Goal: Information Seeking & Learning: Find specific fact

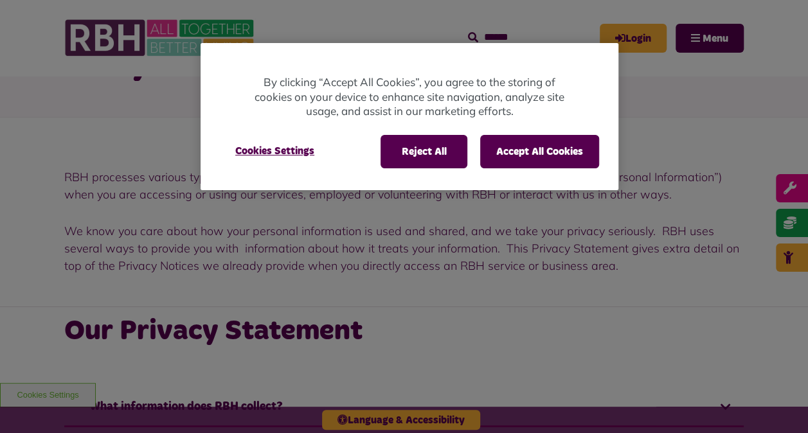
scroll to position [98, 0]
click at [544, 169] on div "Reject All Accept All Cookies Cookies Settings" at bounding box center [410, 157] width 418 height 65
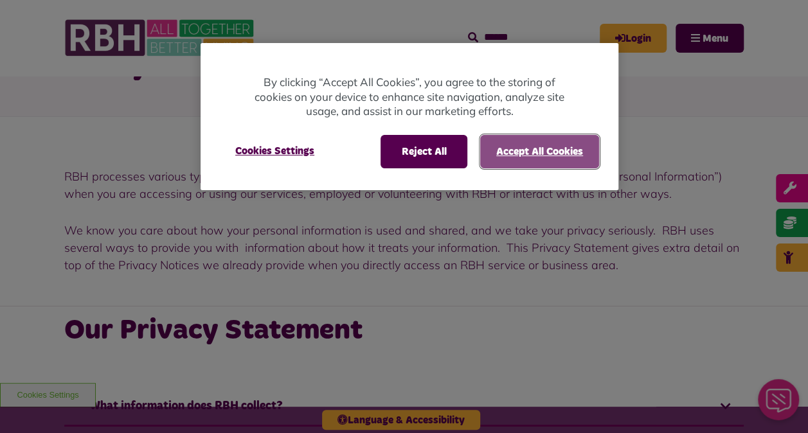
click at [542, 161] on button "Accept All Cookies" at bounding box center [539, 151] width 119 height 33
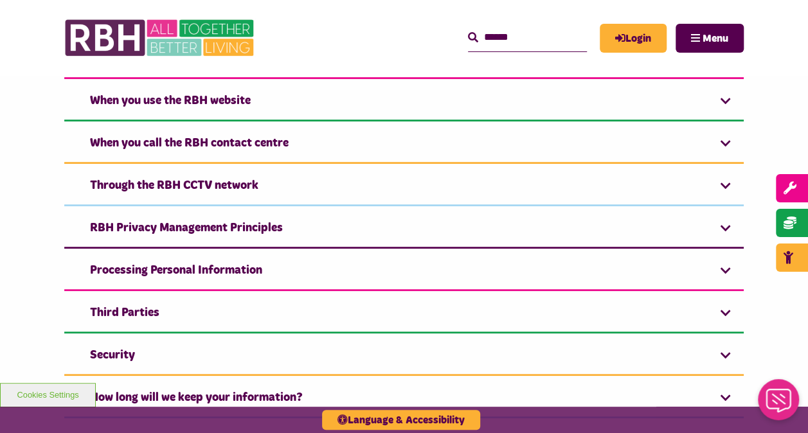
scroll to position [447, 0]
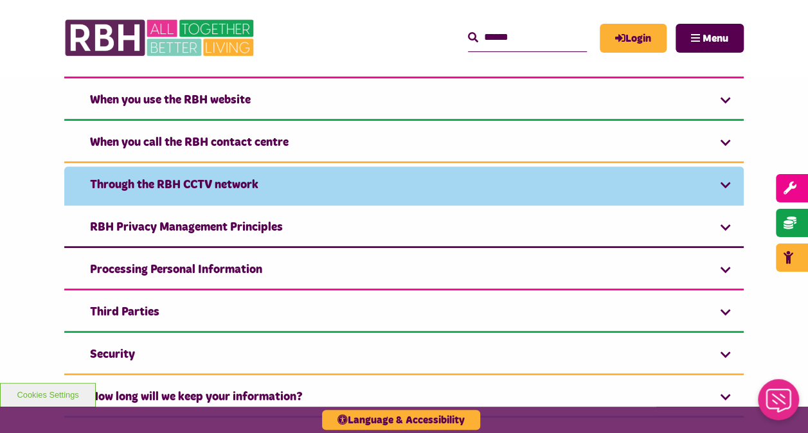
click at [439, 190] on link "Through the RBH CCTV network" at bounding box center [404, 186] width 680 height 39
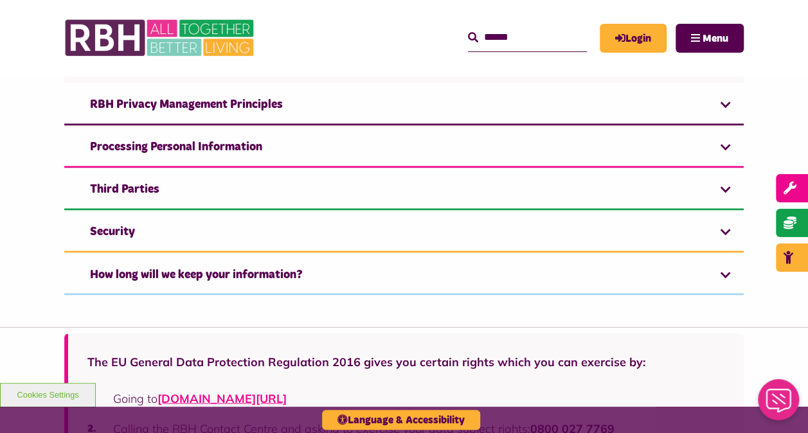
scroll to position [966, 0]
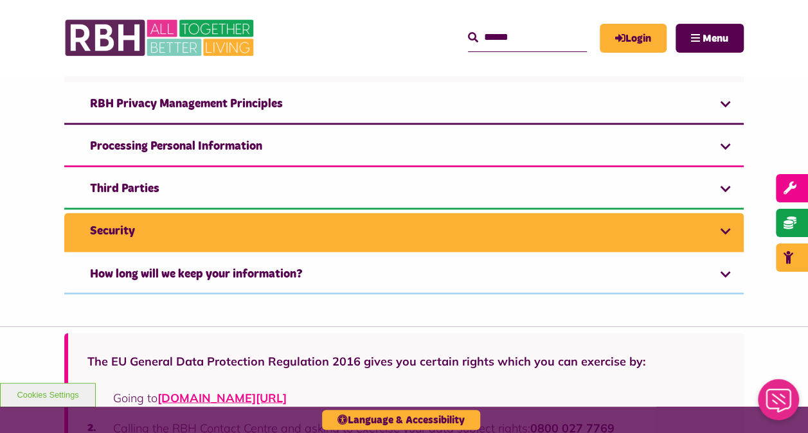
click at [401, 228] on link "Security" at bounding box center [404, 232] width 680 height 39
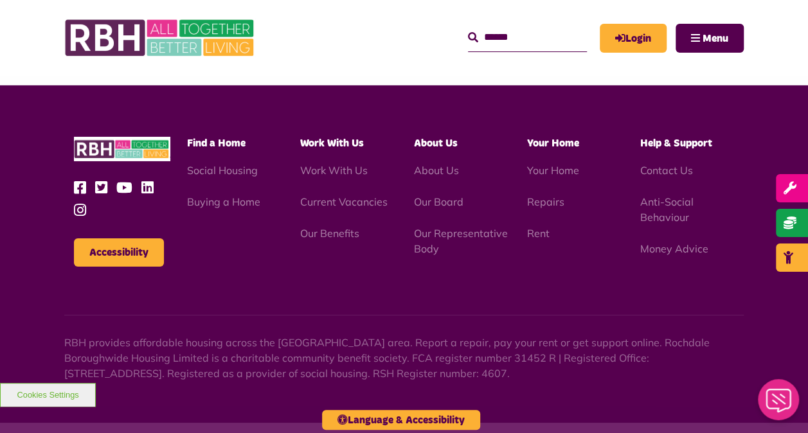
scroll to position [2169, 0]
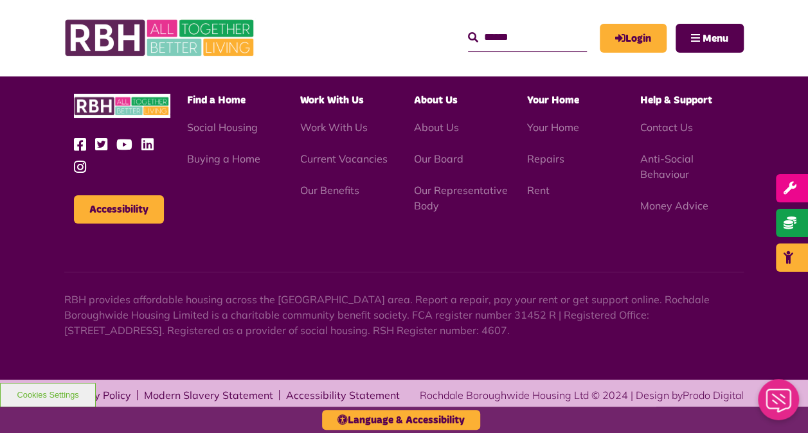
click at [517, 40] on input "Search" at bounding box center [527, 38] width 119 height 28
type input "****"
click at [468, 30] on button "Search" at bounding box center [473, 37] width 10 height 15
